Goal: Task Accomplishment & Management: Complete application form

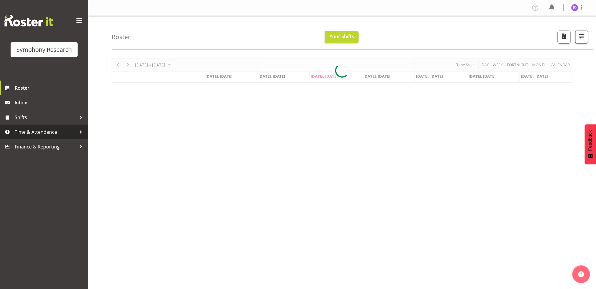
click at [47, 129] on span "Time & Attendance" at bounding box center [46, 132] width 62 height 9
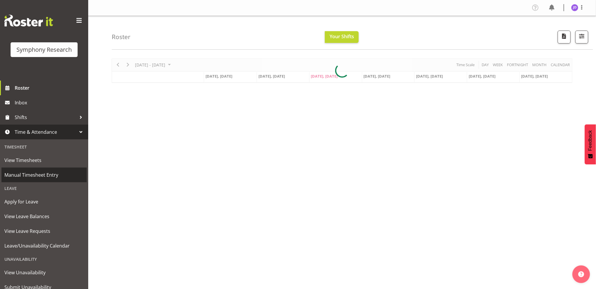
click at [45, 176] on span "Manual Timesheet Entry" at bounding box center [43, 175] width 79 height 9
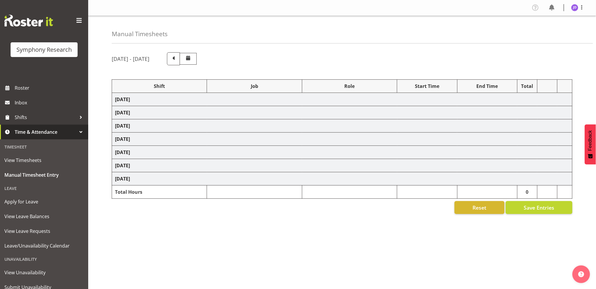
select select "26078"
select select "10242"
select select "26078"
select select "10242"
select select "47"
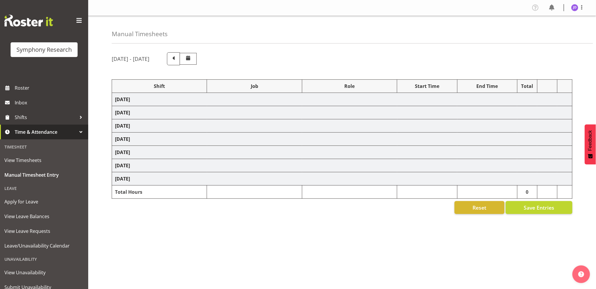
select select "26078"
select select "10242"
select select "47"
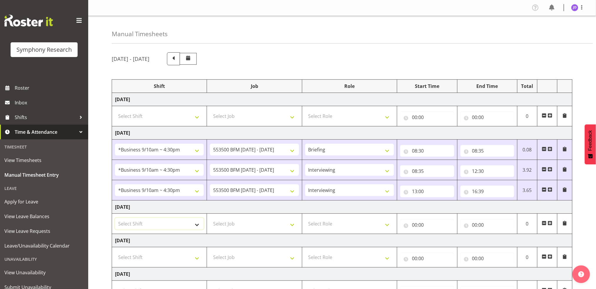
click at [196, 226] on select "Select Shift !!Project Briefing (Job to be assigned) !!Weekend Residential (Ros…" at bounding box center [159, 224] width 89 height 12
select select "26078"
click at [115, 218] on select "Select Shift !!Project Briefing (Job to be assigned) !!Weekend Residential (Ros…" at bounding box center [159, 224] width 89 height 12
click at [292, 226] on select "Select Job 550060 IF Admin 553492 World Poll Aus Wave 2 Main 2025 553500 BFM Ju…" at bounding box center [254, 224] width 89 height 12
select select "10242"
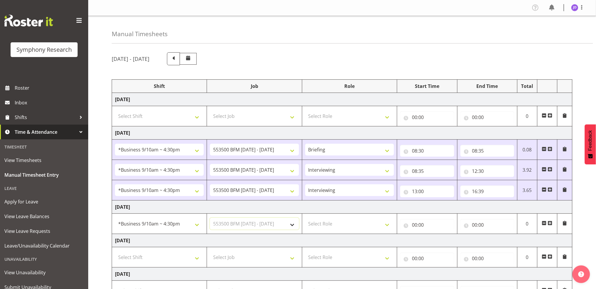
click at [210, 218] on select "Select Job 550060 IF Admin 553492 World Poll Aus Wave 2 Main 2025 553500 BFM Ju…" at bounding box center [254, 224] width 89 height 12
click at [389, 227] on select "Select Role Briefing Interviewing" at bounding box center [349, 224] width 89 height 12
select select "297"
click at [305, 218] on select "Select Role Briefing Interviewing" at bounding box center [349, 224] width 89 height 12
click at [415, 225] on input "00:00" at bounding box center [427, 225] width 54 height 12
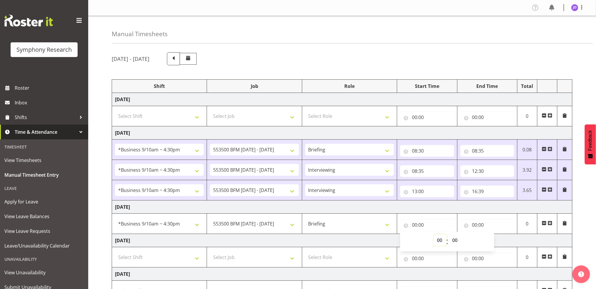
click at [440, 240] on select "00 01 02 03 04 05 06 07 08 09 10 11 12 13 14 15 16 17 18 19 20 21 22 23" at bounding box center [440, 240] width 13 height 12
select select "8"
click at [434, 234] on select "00 01 02 03 04 05 06 07 08 09 10 11 12 13 14 15 16 17 18 19 20 21 22 23" at bounding box center [440, 240] width 13 height 12
type input "08:00"
click at [457, 240] on select "00 01 02 03 04 05 06 07 08 09 10 11 12 13 14 15 16 17 18 19 20 21 22 23 24 25 2…" at bounding box center [455, 240] width 13 height 12
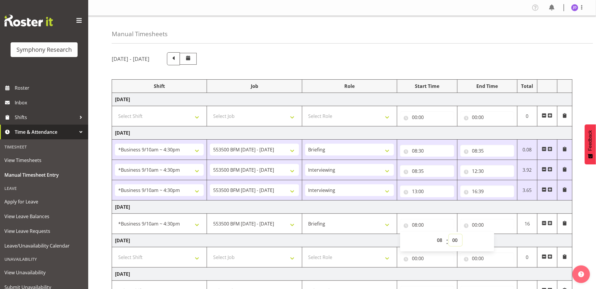
select select "27"
click at [449, 234] on select "00 01 02 03 04 05 06 07 08 09 10 11 12 13 14 15 16 17 18 19 20 21 22 23 24 25 2…" at bounding box center [455, 240] width 13 height 12
type input "08:27"
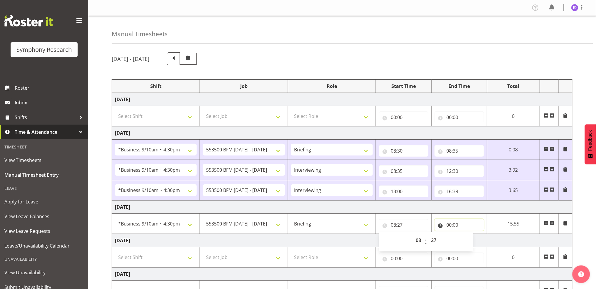
click at [449, 223] on input "00:00" at bounding box center [459, 225] width 49 height 12
click at [473, 240] on select "00 01 02 03 04 05 06 07 08 09 10 11 12 13 14 15 16 17 18 19 20 21 22 23" at bounding box center [474, 240] width 13 height 12
select select "8"
click at [468, 234] on select "00 01 02 03 04 05 06 07 08 09 10 11 12 13 14 15 16 17 18 19 20 21 22 23" at bounding box center [474, 240] width 13 height 12
type input "08:00"
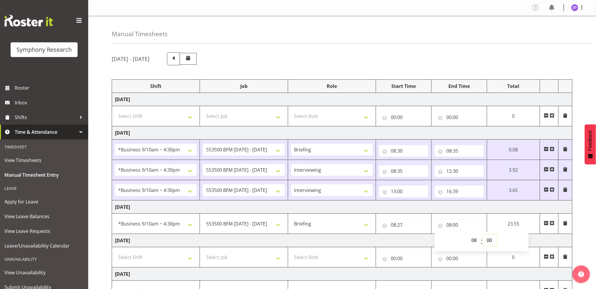
click at [489, 240] on select "00 01 02 03 04 05 06 07 08 09 10 11 12 13 14 15 16 17 18 19 20 21 22 23 24 25 2…" at bounding box center [490, 240] width 13 height 12
select select "36"
click at [485, 234] on select "00 01 02 03 04 05 06 07 08 09 10 11 12 13 14 15 16 17 18 19 20 21 22 23 24 25 2…" at bounding box center [490, 240] width 13 height 12
type input "08:36"
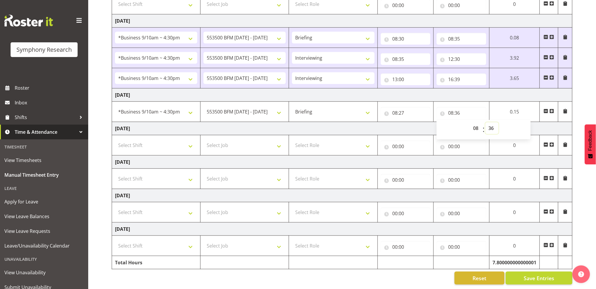
scroll to position [118, 0]
click at [545, 274] on span "Save Entries" at bounding box center [539, 278] width 31 height 8
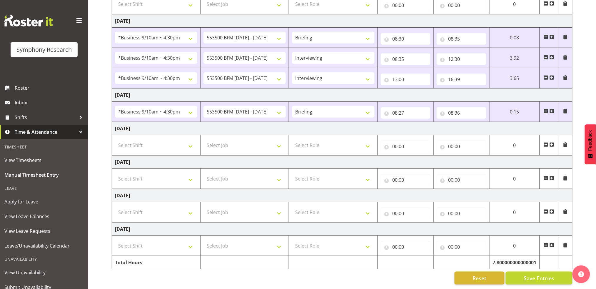
click at [551, 109] on span at bounding box center [552, 111] width 5 height 5
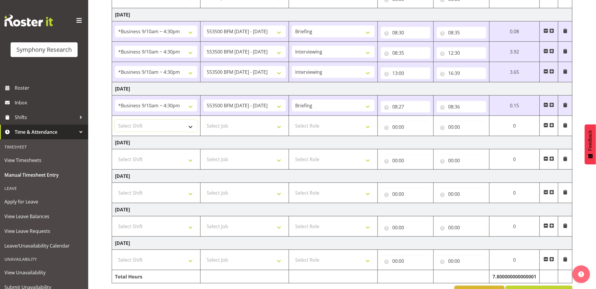
click at [190, 129] on select "Select Shift !!Project Briefing (Job to be assigned) !!Weekend Residential (Ros…" at bounding box center [156, 126] width 82 height 12
select select "26078"
click at [115, 120] on select "Select Shift !!Project Briefing (Job to be assigned) !!Weekend Residential (Ros…" at bounding box center [156, 126] width 82 height 12
click at [281, 129] on select "Select Job 550060 IF Admin 553492 World Poll Aus Wave 2 Main 2025 553500 BFM Ju…" at bounding box center [245, 126] width 82 height 12
select select "10242"
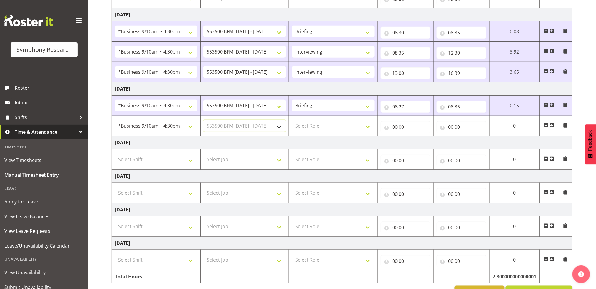
click at [204, 120] on select "Select Job 550060 IF Admin 553492 World Poll Aus Wave 2 Main 2025 553500 BFM Ju…" at bounding box center [245, 126] width 82 height 12
click at [368, 128] on select "Select Role Briefing Interviewing" at bounding box center [333, 126] width 82 height 12
select select "47"
click at [292, 120] on select "Select Role Briefing Interviewing" at bounding box center [333, 126] width 82 height 12
click at [394, 128] on input "00:00" at bounding box center [406, 127] width 50 height 12
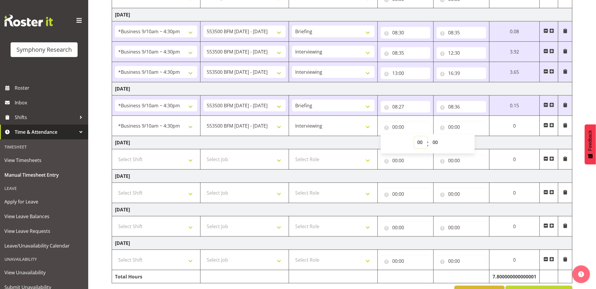
click at [421, 142] on select "00 01 02 03 04 05 06 07 08 09 10 11 12 13 14 15 16 17 18 19 20 21 22 23" at bounding box center [420, 142] width 13 height 12
select select "8"
click at [428, 136] on select "00 01 02 03 04 05 06 07 08 09 10 11 12 13 14 15 16 17 18 19 20 21 22 23" at bounding box center [420, 142] width 13 height 12
type input "08:00"
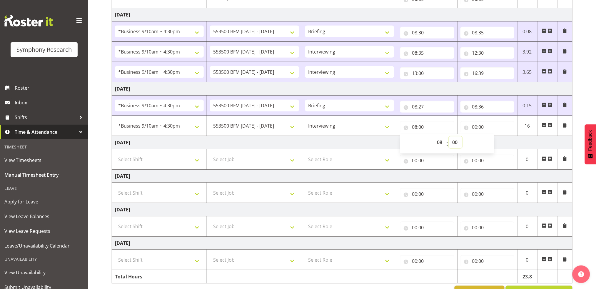
click at [455, 141] on select "00 01 02 03 04 05 06 07 08 09 10 11 12 13 14 15 16 17 18 19 20 21 22 23 24 25 2…" at bounding box center [455, 142] width 13 height 12
select select "36"
click at [449, 136] on select "00 01 02 03 04 05 06 07 08 09 10 11 12 13 14 15 16 17 18 19 20 21 22 23 24 25 2…" at bounding box center [455, 142] width 13 height 12
type input "08:36"
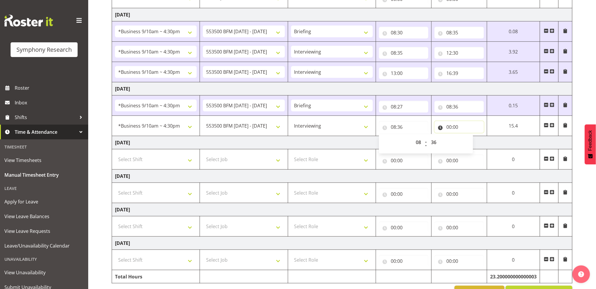
click at [449, 128] on input "00:00" at bounding box center [459, 127] width 49 height 12
click at [473, 141] on select "00 01 02 03 04 05 06 07 08 09 10 11 12 13 14 15 16 17 18 19 20 21 22 23" at bounding box center [474, 142] width 13 height 12
select select "12"
click at [468, 136] on select "00 01 02 03 04 05 06 07 08 09 10 11 12 13 14 15 16 17 18 19 20 21 22 23" at bounding box center [474, 142] width 13 height 12
type input "12:00"
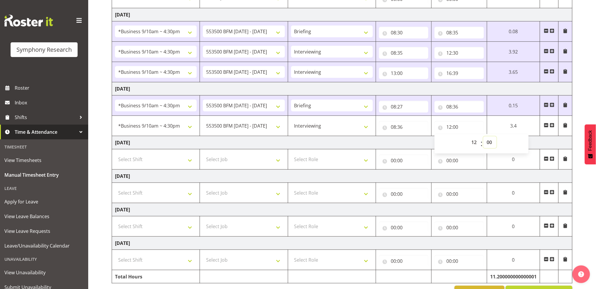
click at [488, 141] on select "00 01 02 03 04 05 06 07 08 09 10 11 12 13 14 15 16 17 18 19 20 21 22 23 24 25 2…" at bounding box center [490, 142] width 13 height 12
select select "31"
click at [497, 136] on select "00 01 02 03 04 05 06 07 08 09 10 11 12 13 14 15 16 17 18 19 20 21 22 23 24 25 2…" at bounding box center [490, 142] width 13 height 12
type input "12:31"
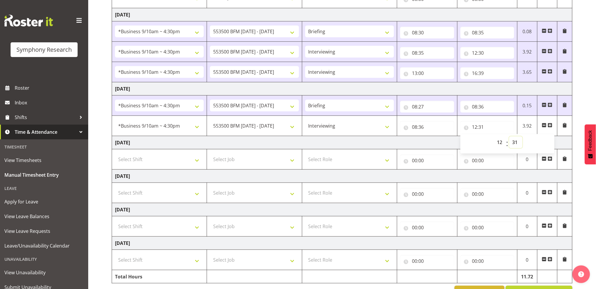
scroll to position [139, 0]
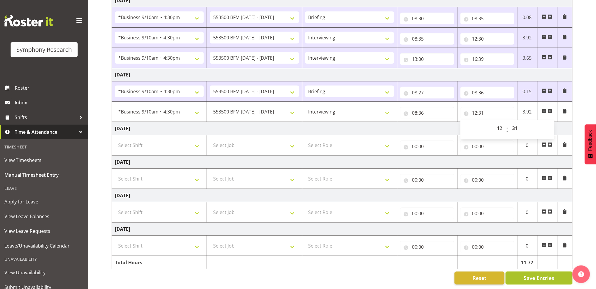
click at [553, 274] on span "Save Entries" at bounding box center [539, 278] width 31 height 8
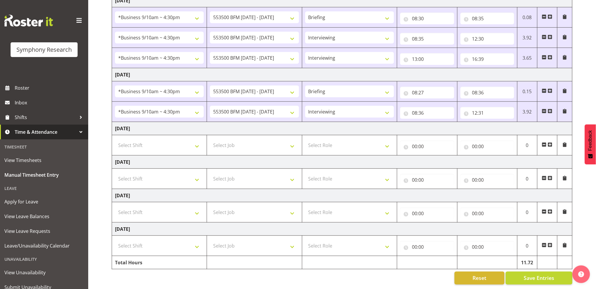
click at [550, 109] on span at bounding box center [550, 111] width 5 height 5
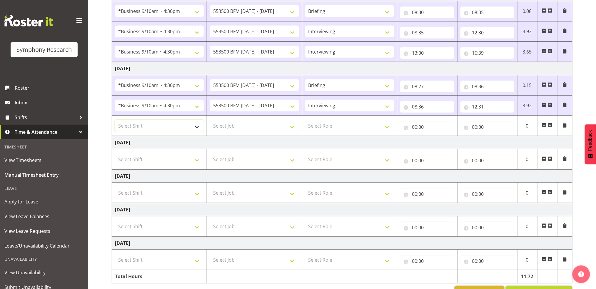
click at [197, 128] on select "Select Shift !!Project Briefing (Job to be assigned) !!Weekend Residential (Ros…" at bounding box center [159, 126] width 89 height 12
select select "26078"
click at [115, 120] on select "Select Shift !!Project Briefing (Job to be assigned) !!Weekend Residential (Ros…" at bounding box center [159, 126] width 89 height 12
click at [292, 127] on select "Select Job 550060 IF Admin 553492 World Poll Aus Wave 2 Main 2025 553500 BFM Ju…" at bounding box center [254, 126] width 89 height 12
select select "10242"
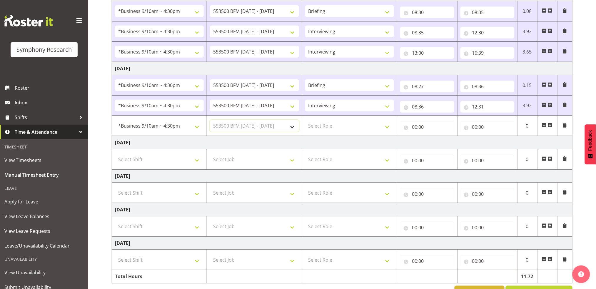
click at [210, 120] on select "Select Job 550060 IF Admin 553492 World Poll Aus Wave 2 Main 2025 553500 BFM Ju…" at bounding box center [254, 126] width 89 height 12
drag, startPoint x: 386, startPoint y: 127, endPoint x: 382, endPoint y: 129, distance: 4.7
click at [386, 127] on select "Select Role Briefing Interviewing" at bounding box center [349, 126] width 89 height 12
select select "47"
click at [305, 120] on select "Select Role Briefing Interviewing" at bounding box center [349, 126] width 89 height 12
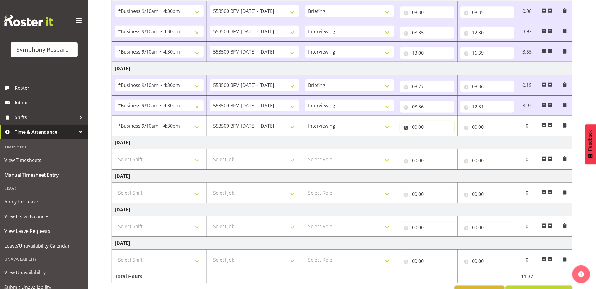
click at [415, 127] on input "00:00" at bounding box center [427, 127] width 54 height 12
click at [440, 139] on select "00 01 02 03 04 05 06 07 08 09 10 11 12 13 14 15 16 17 18 19 20 21 22 23" at bounding box center [440, 142] width 13 height 12
select select "13"
click at [434, 136] on select "00 01 02 03 04 05 06 07 08 09 10 11 12 13 14 15 16 17 18 19 20 21 22 23" at bounding box center [440, 142] width 13 height 12
type input "13:00"
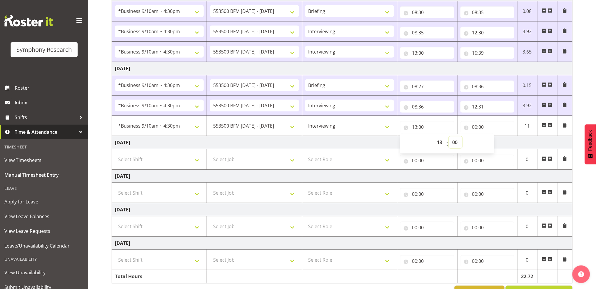
click at [456, 139] on select "00 01 02 03 04 05 06 07 08 09 10 11 12 13 14 15 16 17 18 19 20 21 22 23 24 25 2…" at bounding box center [455, 142] width 13 height 12
select select "1"
click at [449, 136] on select "00 01 02 03 04 05 06 07 08 09 10 11 12 13 14 15 16 17 18 19 20 21 22 23 24 25 2…" at bounding box center [455, 142] width 13 height 12
type input "13:01"
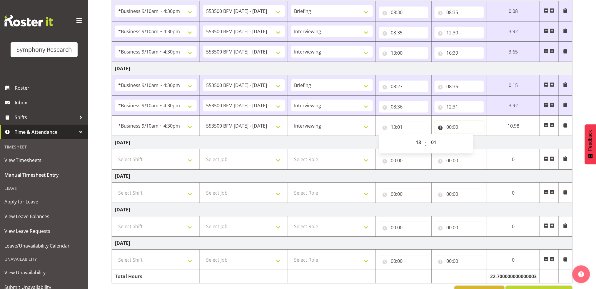
click at [449, 126] on input "00:00" at bounding box center [459, 127] width 49 height 12
click at [474, 142] on select "00 01 02 03 04 05 06 07 08 09 10 11 12 13 14 15 16 17 18 19 20 21 22 23" at bounding box center [474, 142] width 13 height 12
select select "16"
click at [468, 136] on select "00 01 02 03 04 05 06 07 08 09 10 11 12 13 14 15 16 17 18 19 20 21 22 23" at bounding box center [474, 142] width 13 height 12
type input "16:00"
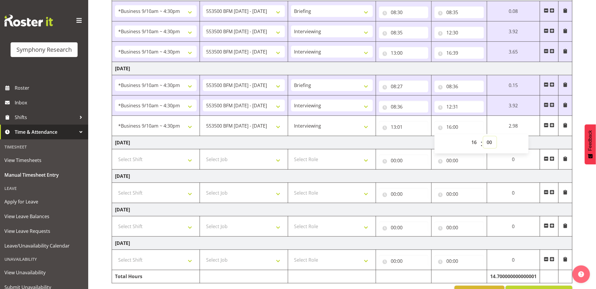
click at [489, 141] on select "00 01 02 03 04 05 06 07 08 09 10 11 12 13 14 15 16 17 18 19 20 21 22 23 24 25 2…" at bounding box center [490, 142] width 13 height 12
select select "31"
click at [497, 136] on select "00 01 02 03 04 05 06 07 08 09 10 11 12 13 14 15 16 17 18 19 20 21 22 23 24 25 2…" at bounding box center [490, 142] width 13 height 12
type input "16:31"
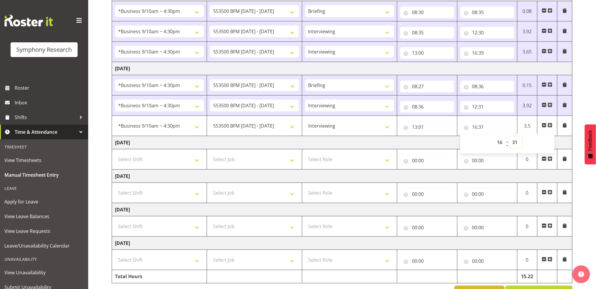
scroll to position [159, 0]
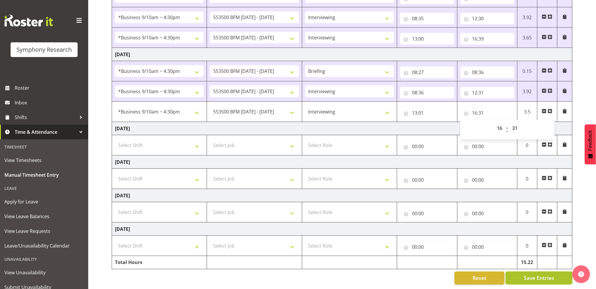
click at [543, 274] on span "Save Entries" at bounding box center [539, 278] width 31 height 8
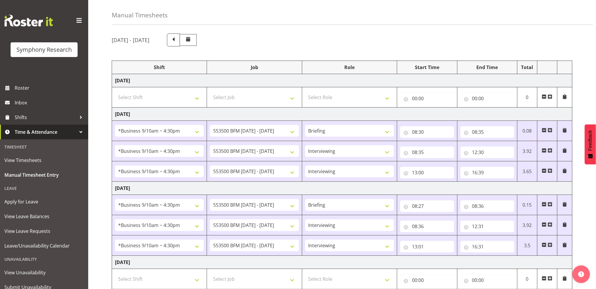
scroll to position [0, 0]
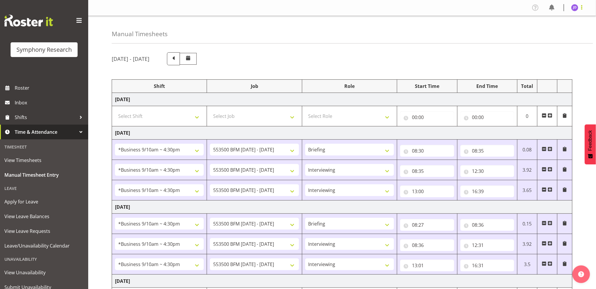
click at [582, 7] on span at bounding box center [582, 7] width 7 height 7
click at [542, 34] on link "Log Out" at bounding box center [557, 31] width 56 height 11
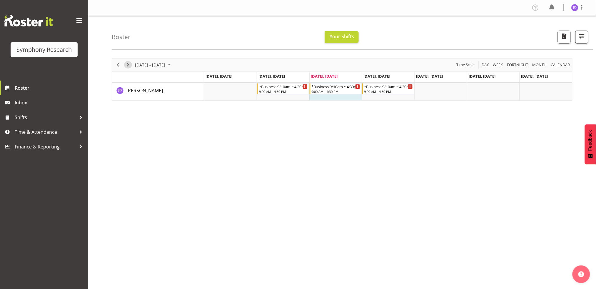
click at [131, 62] on span "Next" at bounding box center [127, 64] width 7 height 7
click at [119, 63] on span "Previous" at bounding box center [117, 64] width 7 height 7
click at [51, 135] on span "Time & Attendance" at bounding box center [46, 132] width 62 height 9
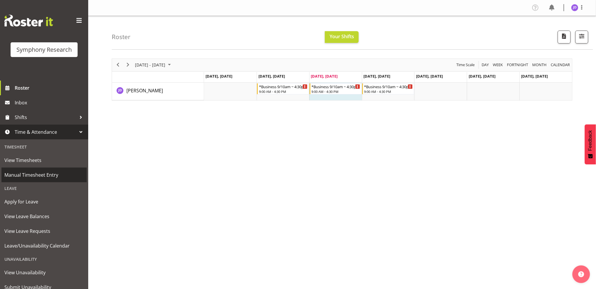
click at [38, 176] on span "Manual Timesheet Entry" at bounding box center [43, 175] width 79 height 9
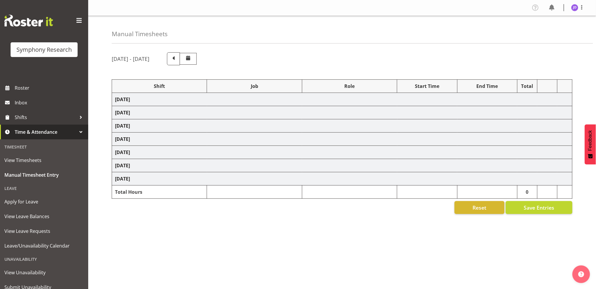
select select "26078"
select select "10242"
select select "26078"
select select "10242"
select select "47"
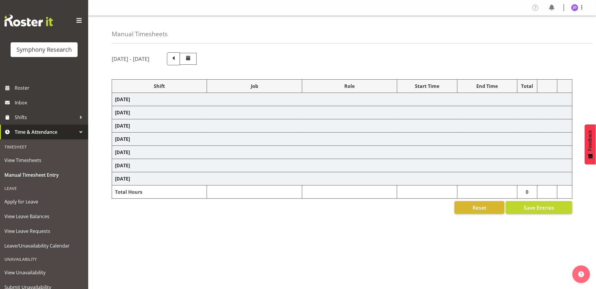
select select "26078"
select select "10242"
select select "47"
select select "26078"
select select "10242"
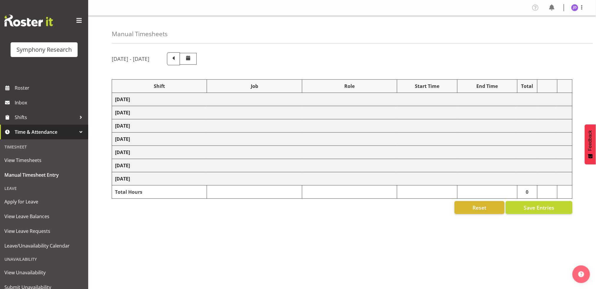
select select "26078"
select select "10242"
select select "47"
select select "26078"
select select "10242"
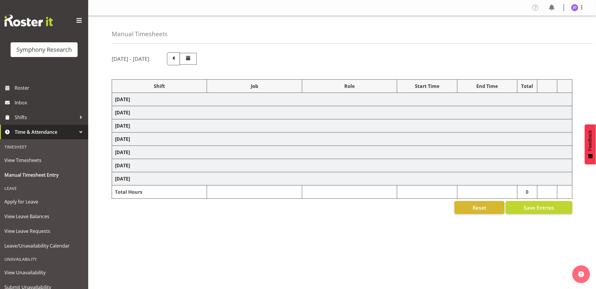
select select "47"
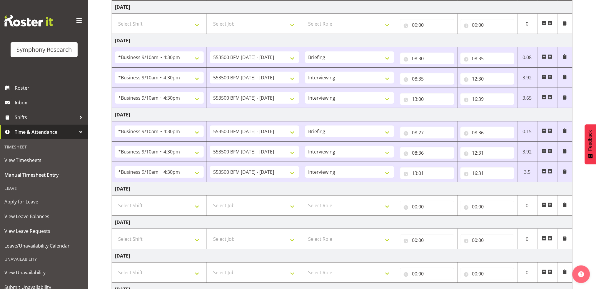
scroll to position [159, 0]
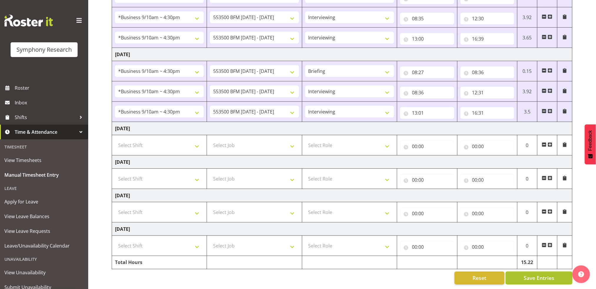
click at [531, 274] on span "Save Entries" at bounding box center [539, 278] width 31 height 8
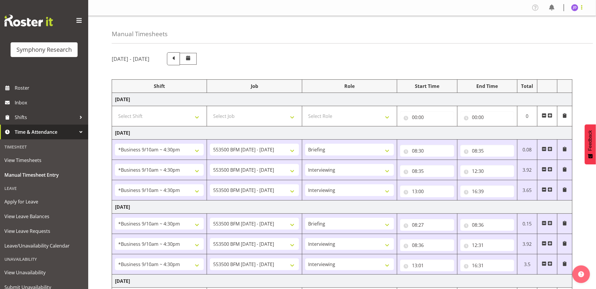
click at [582, 10] on span at bounding box center [582, 7] width 7 height 7
click at [552, 33] on link "Log Out" at bounding box center [557, 31] width 56 height 11
